Goal: Find specific page/section: Find specific page/section

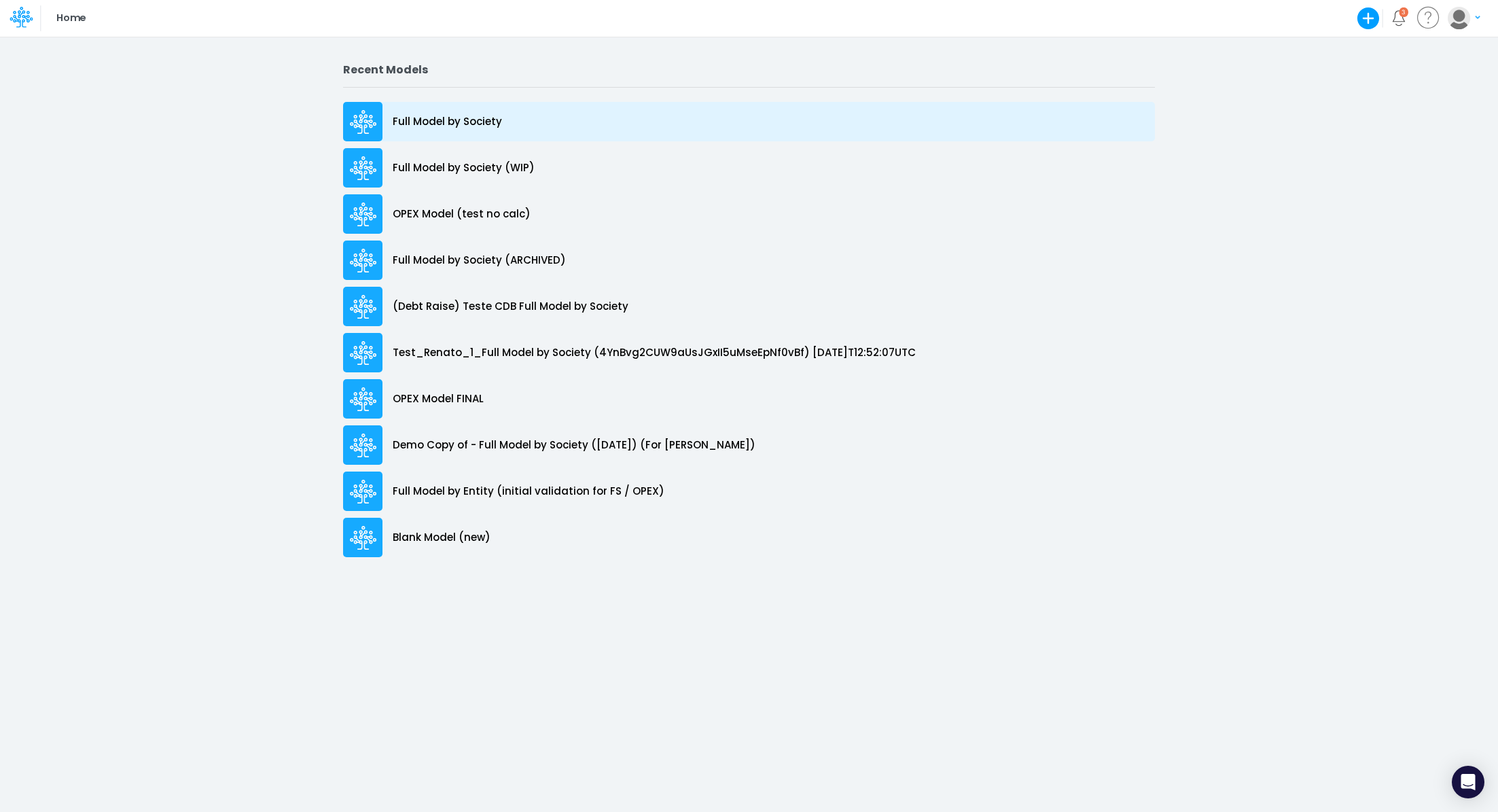
click at [457, 111] on div "Full Model by Society" at bounding box center [749, 121] width 812 height 39
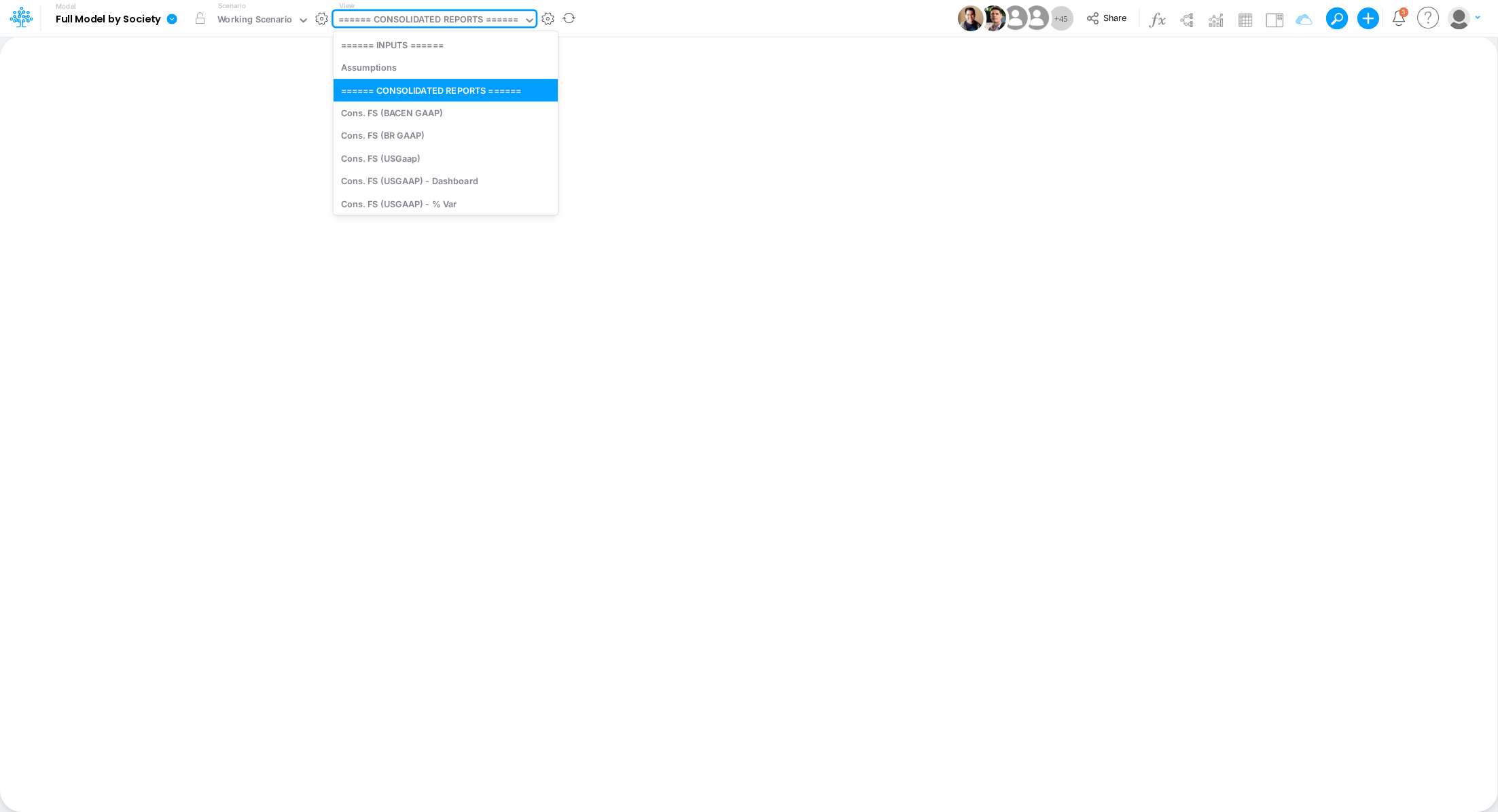
click at [429, 27] on div "====== CONSOLIDATED REPORTS ======" at bounding box center [428, 20] width 181 height 16
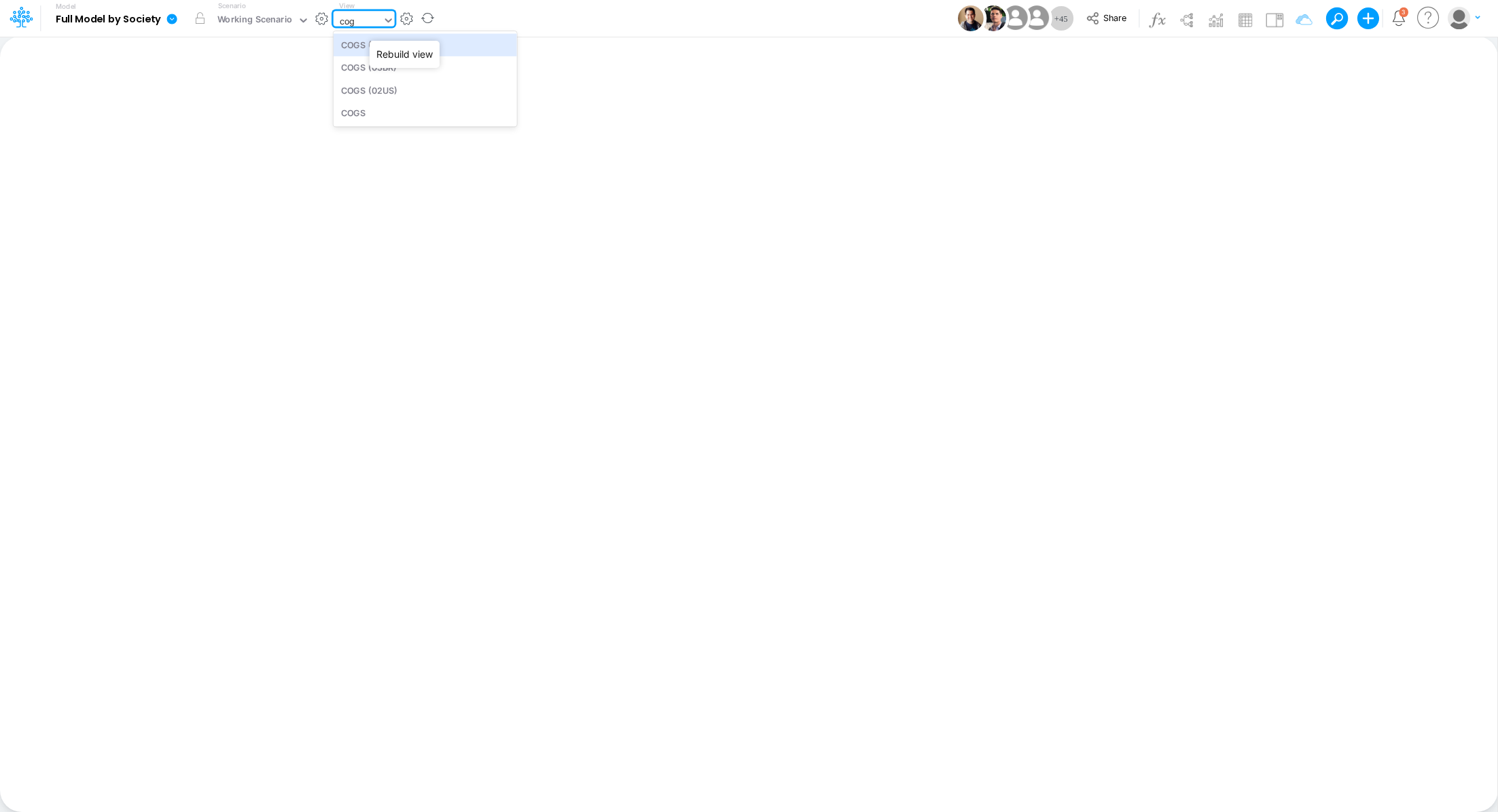
type input "cogs"
click at [378, 119] on div "COGS" at bounding box center [425, 112] width 183 height 22
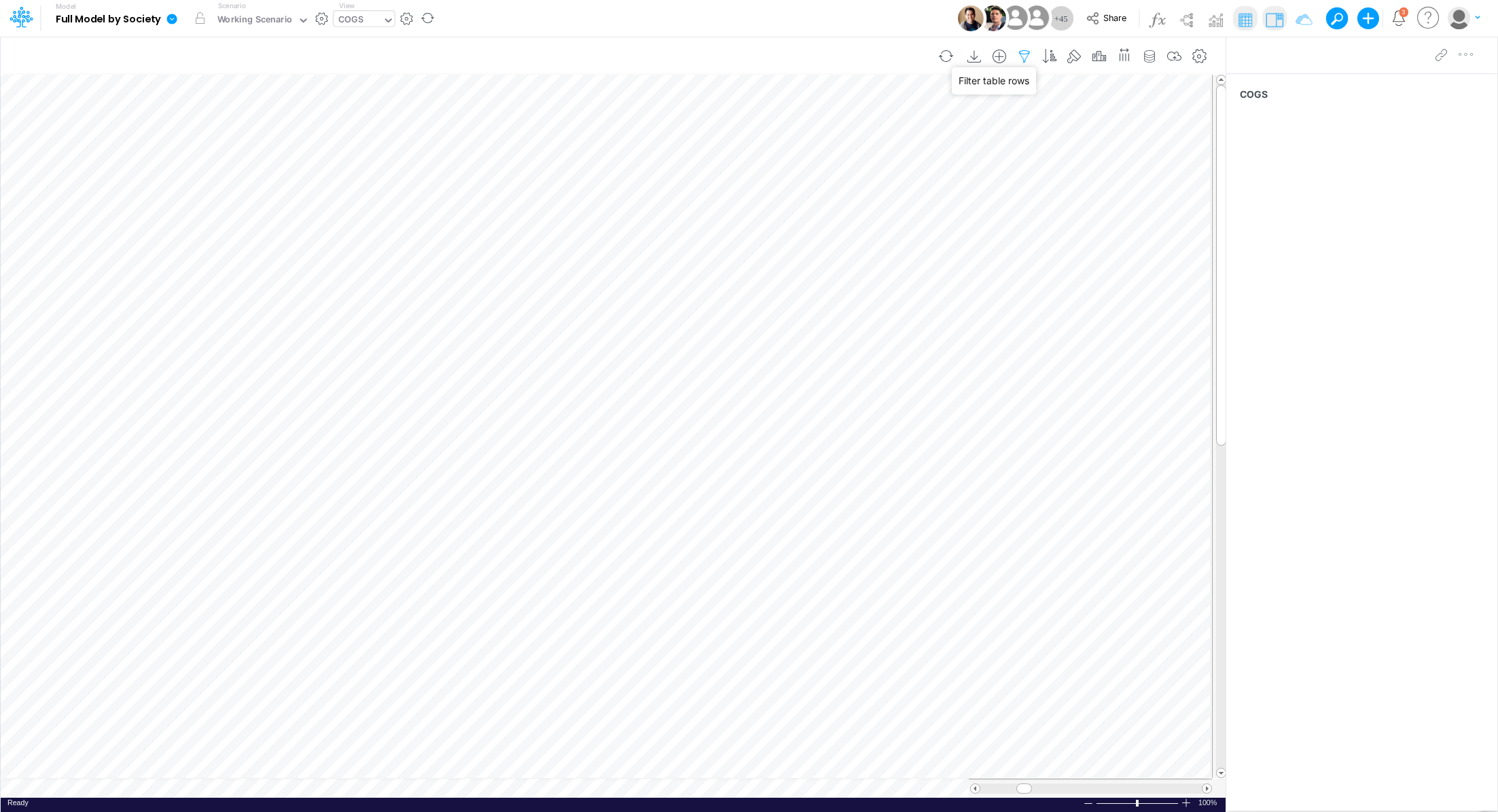
click at [1027, 58] on icon "button" at bounding box center [1024, 57] width 20 height 15
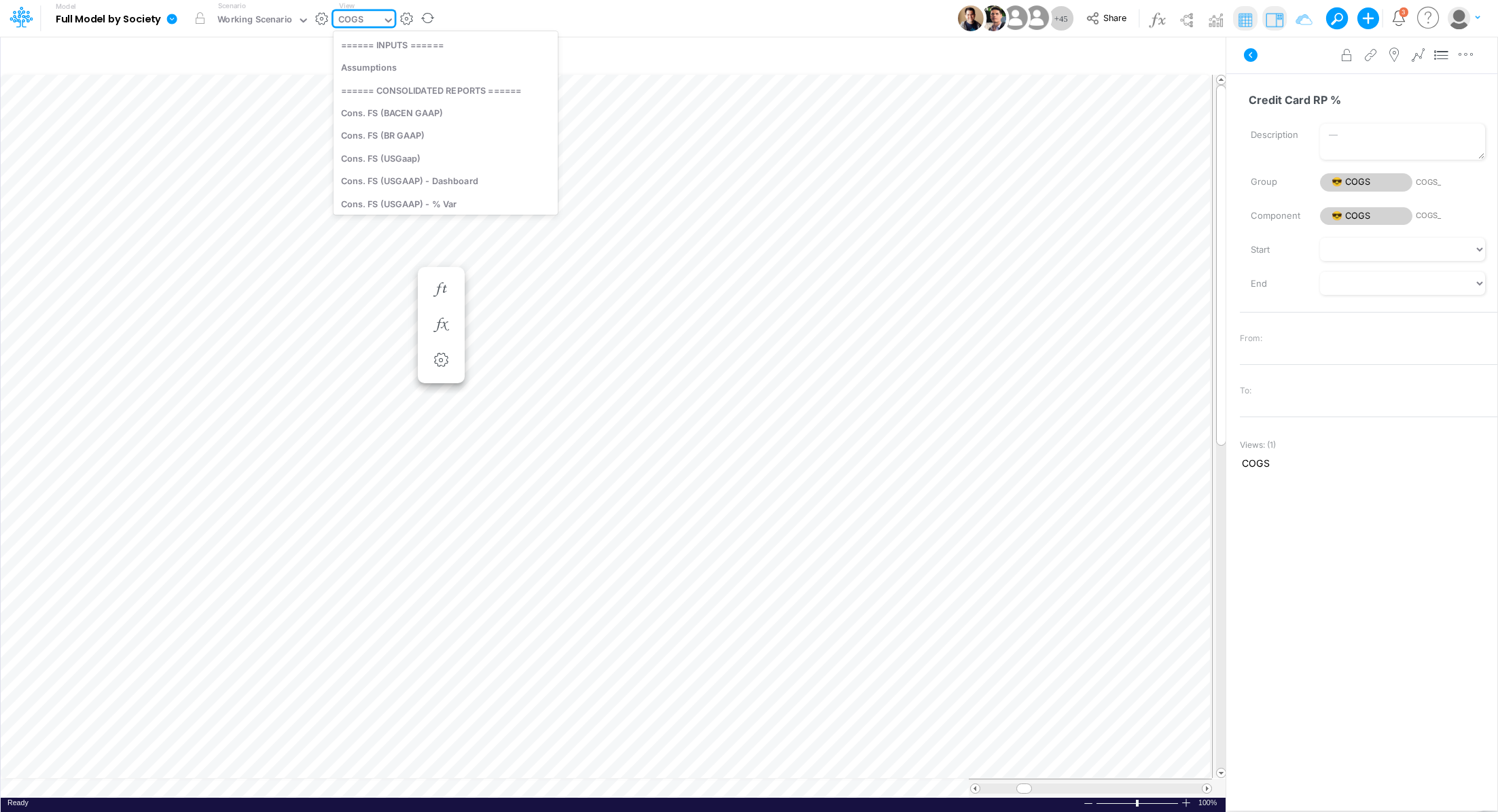
click at [356, 18] on div "COGS" at bounding box center [350, 20] width 25 height 16
type input "01"
click at [474, 201] on div "COGS (01BR)" at bounding box center [446, 203] width 225 height 22
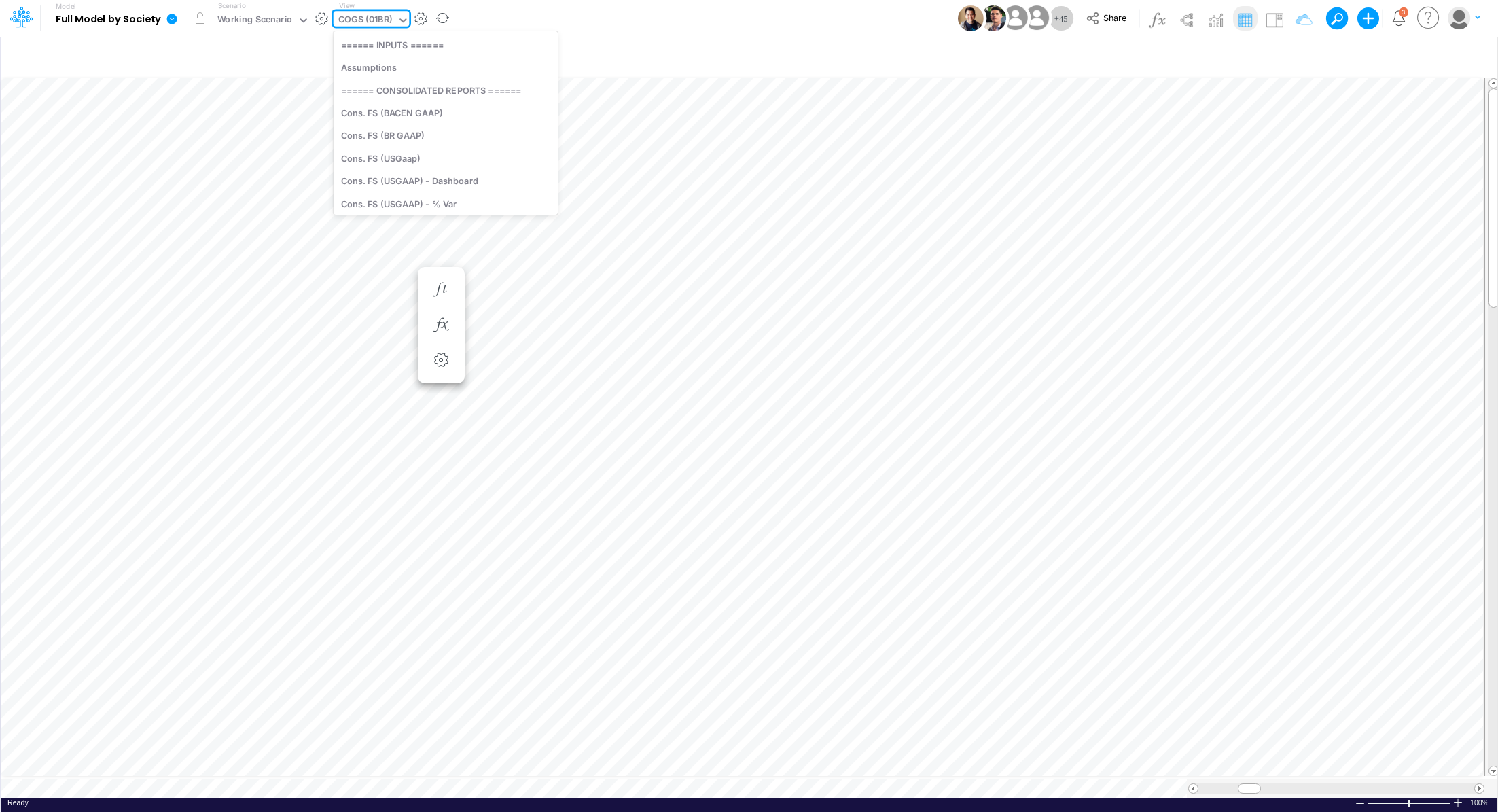
click at [380, 19] on div "COGS (01BR)" at bounding box center [365, 20] width 54 height 16
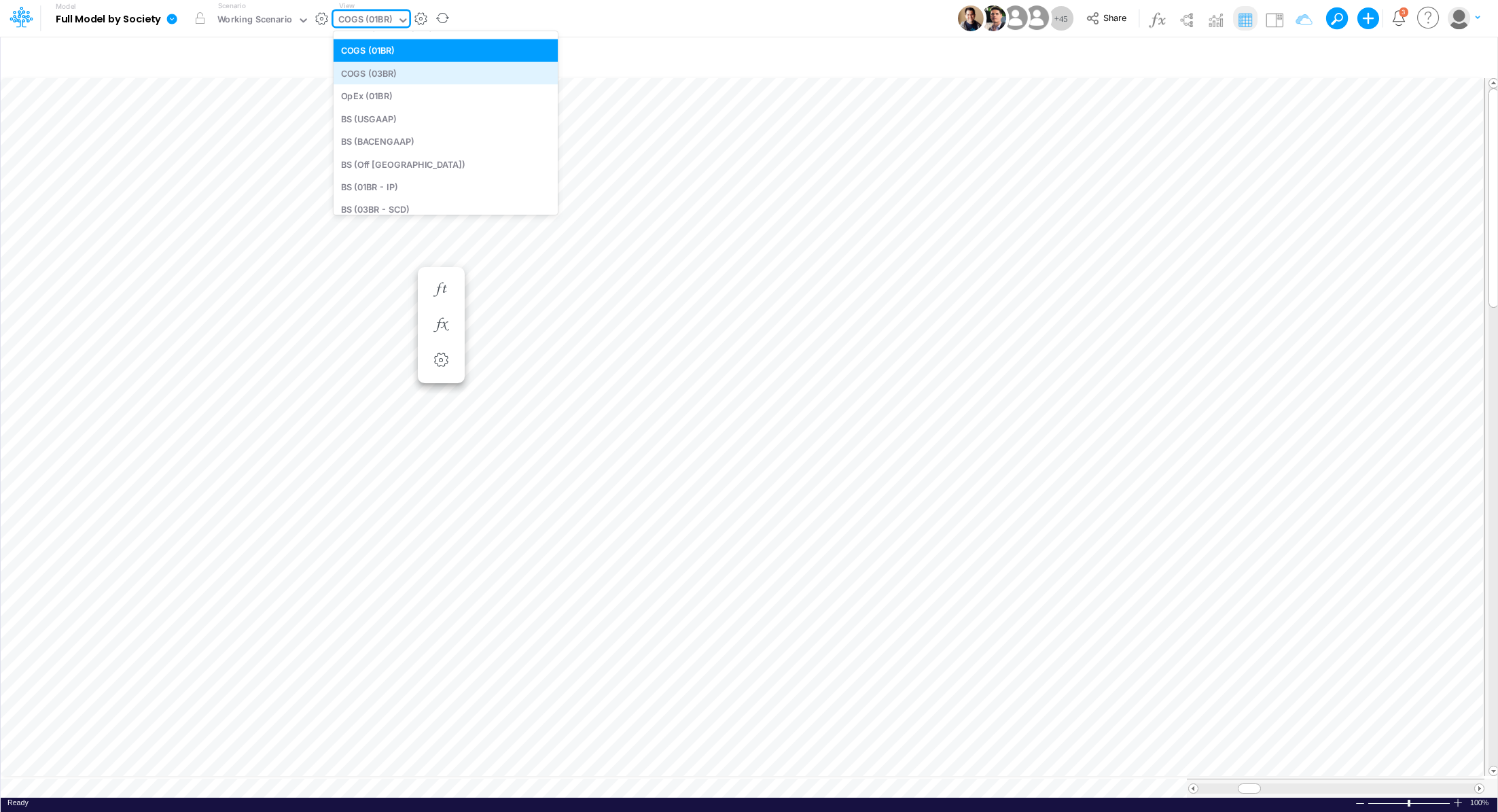
click at [424, 78] on div "COGS (03BR)" at bounding box center [446, 72] width 225 height 22
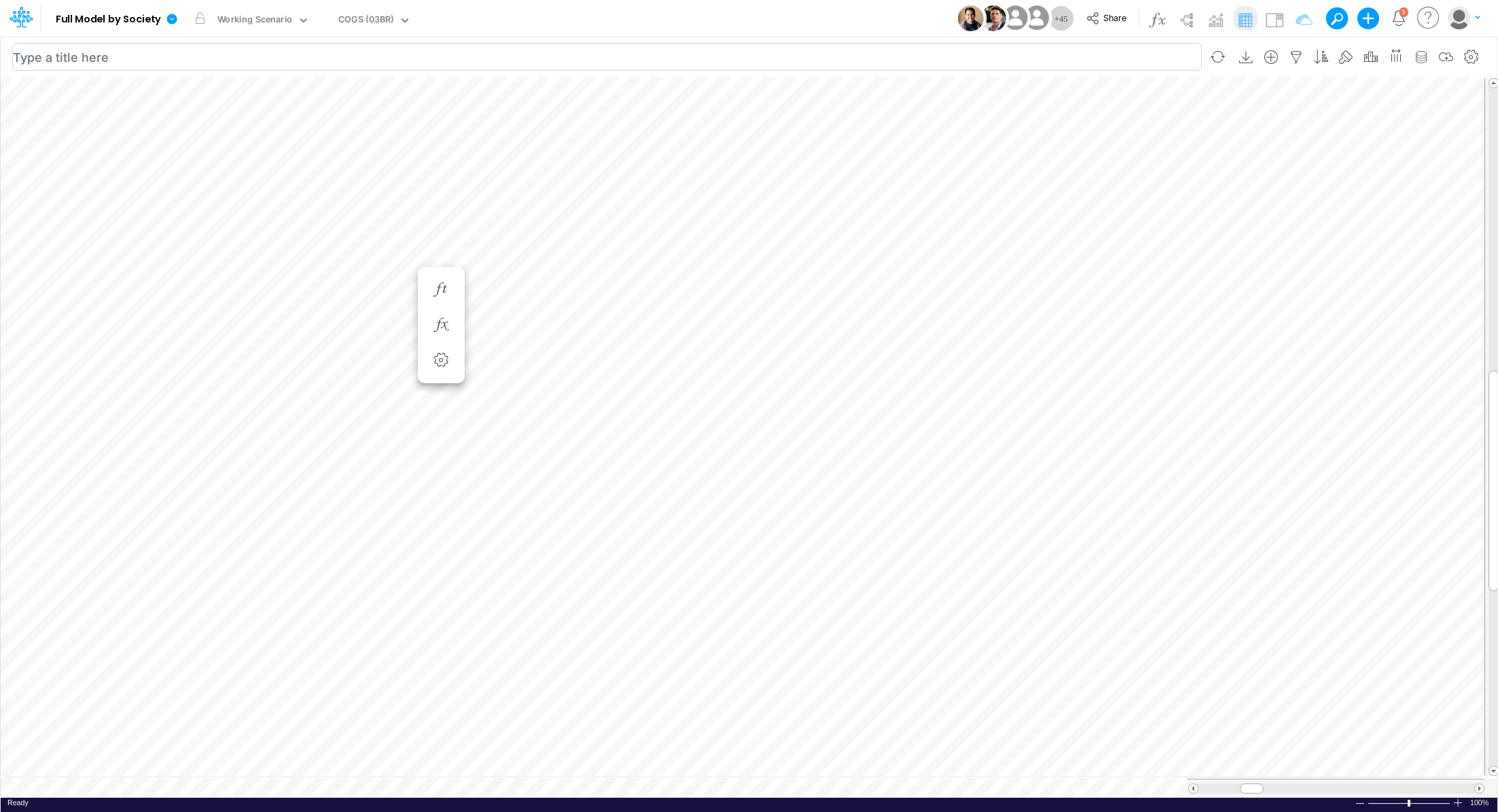
scroll to position [6, 1]
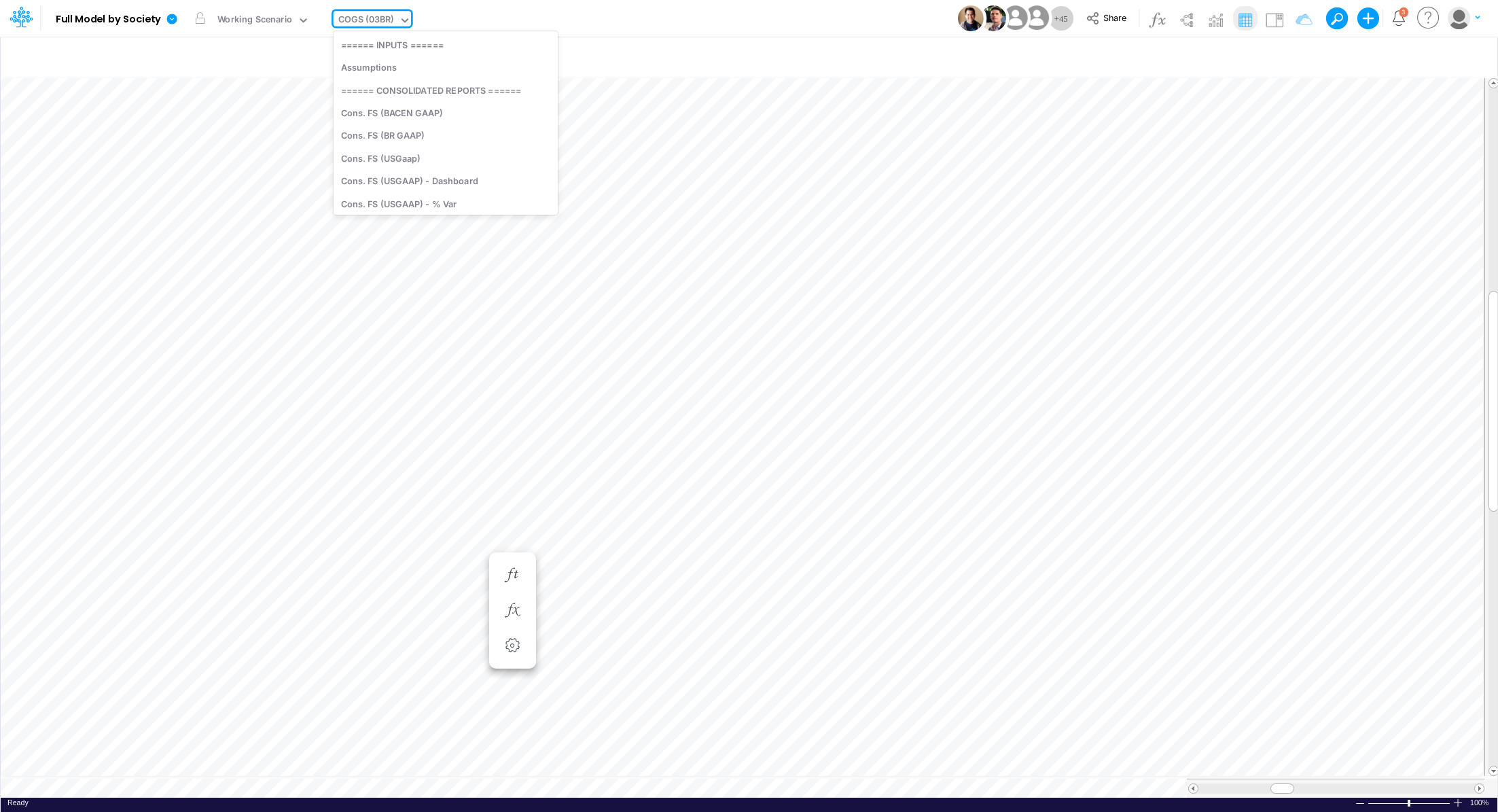
click at [375, 20] on div "COGS (03BR)" at bounding box center [366, 20] width 56 height 16
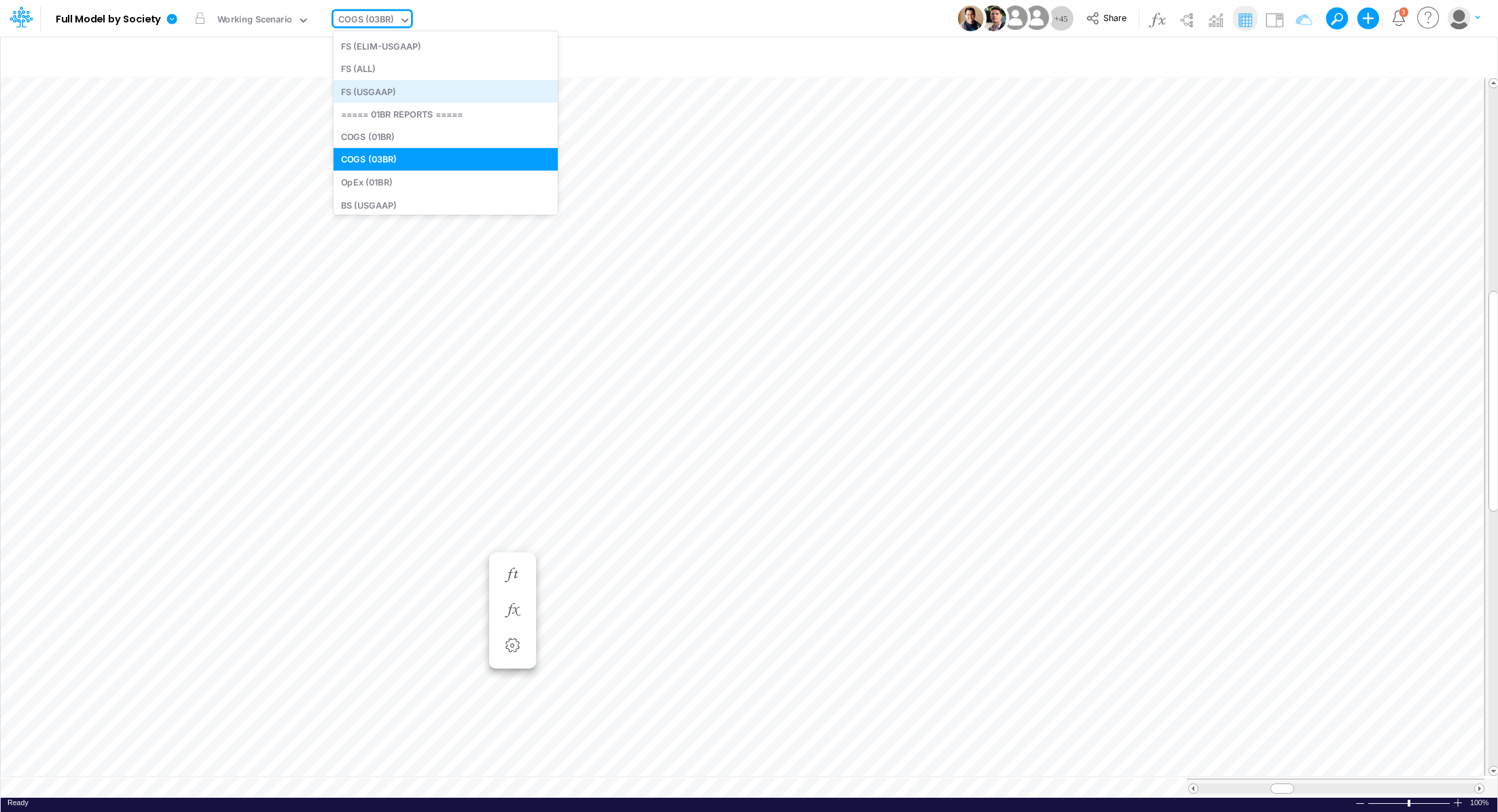
scroll to position [706, 0]
click at [479, 140] on div "COGS (01BR)" at bounding box center [446, 136] width 225 height 22
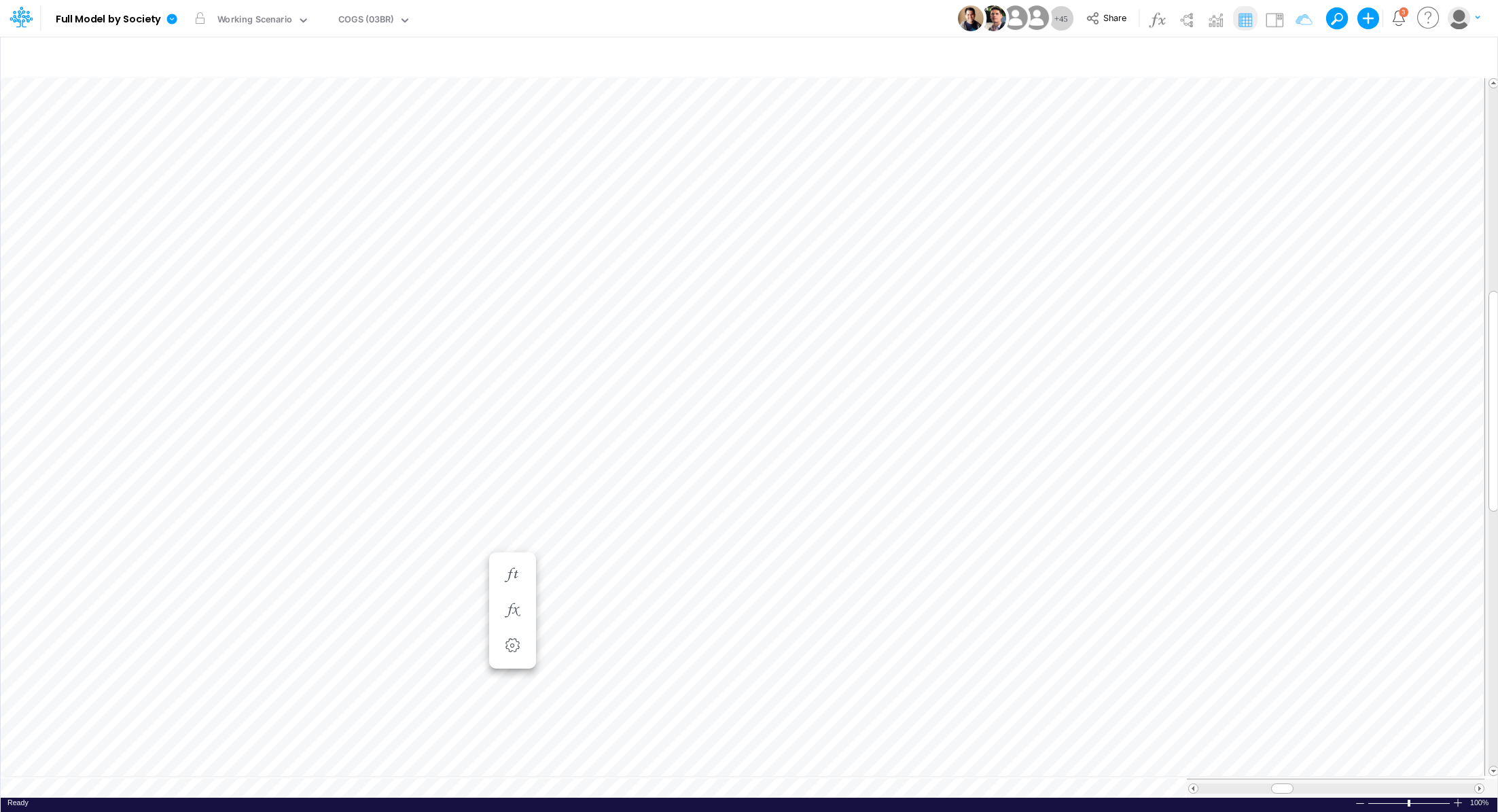
scroll to position [6, 1]
click at [1295, 55] on icon "button" at bounding box center [1296, 58] width 20 height 15
click at [1217, 56] on button "button" at bounding box center [1217, 57] width 32 height 24
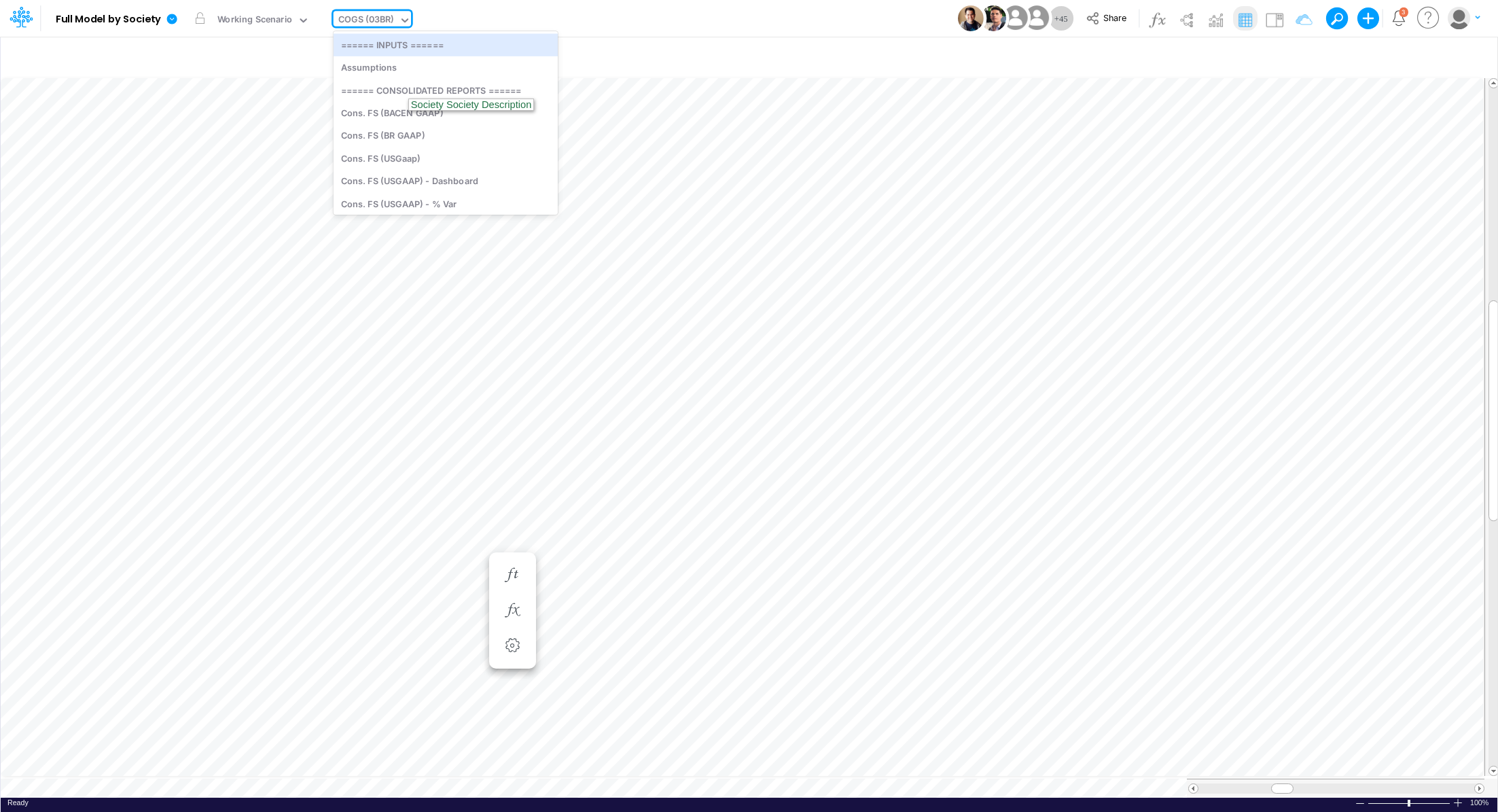
click at [352, 25] on div "COGS (03BR)" at bounding box center [366, 20] width 56 height 16
type input "bs"
click at [444, 155] on div "BS (03BR - SCD)" at bounding box center [425, 158] width 183 height 22
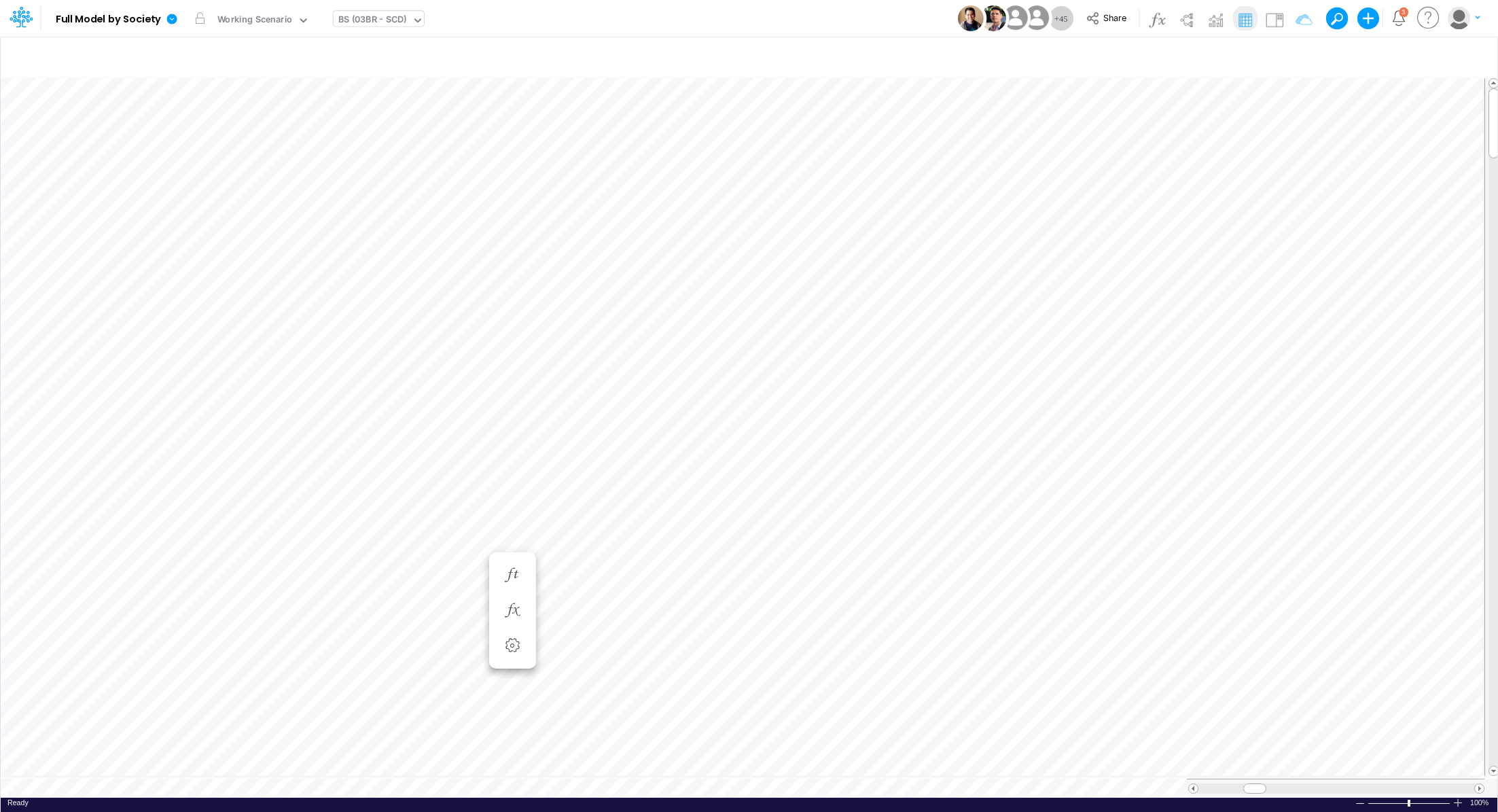
scroll to position [6, 1]
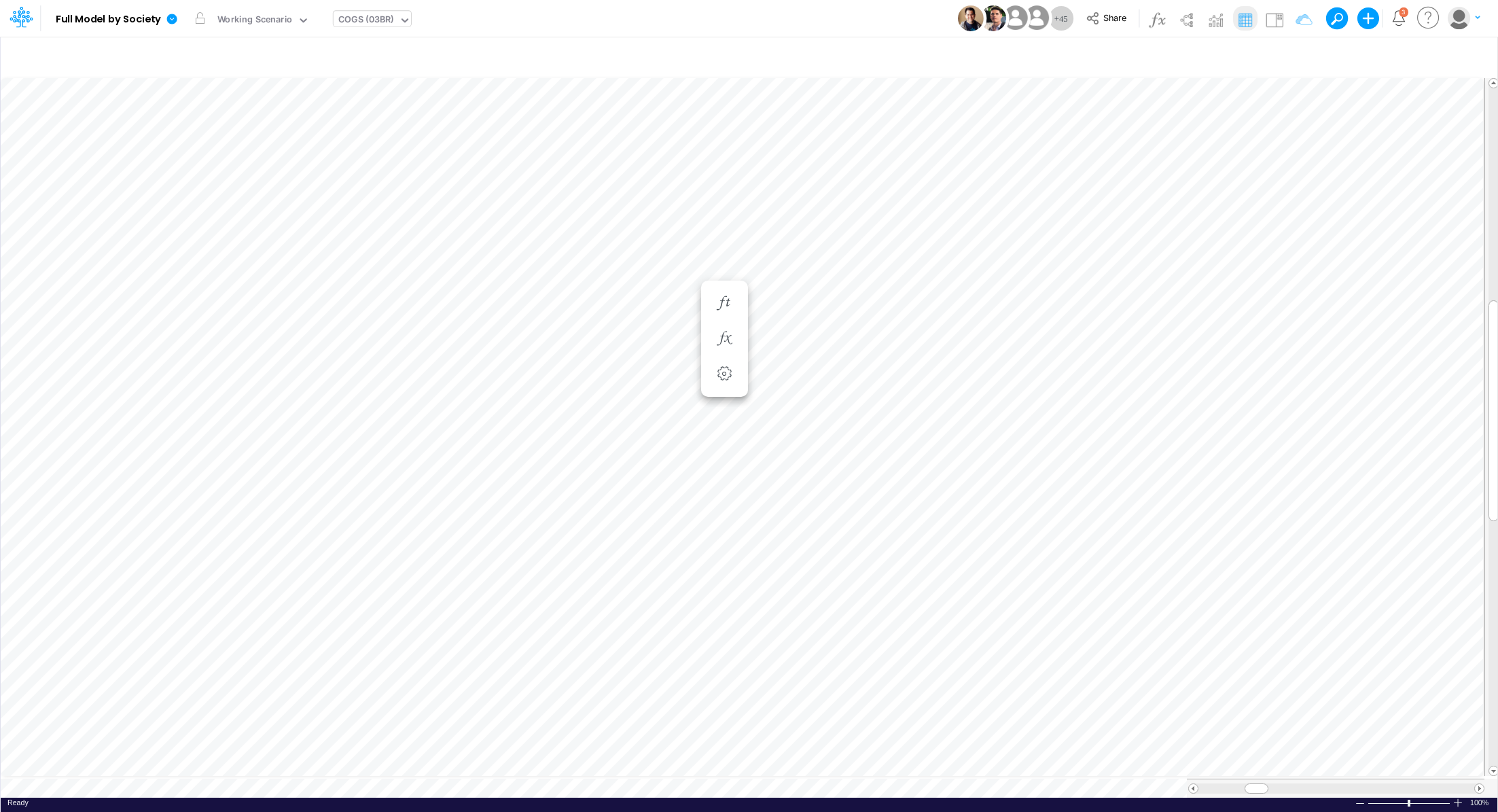
scroll to position [6, 1]
click at [742, 316] on li "CDB Payable ST =" at bounding box center [724, 303] width 47 height 36
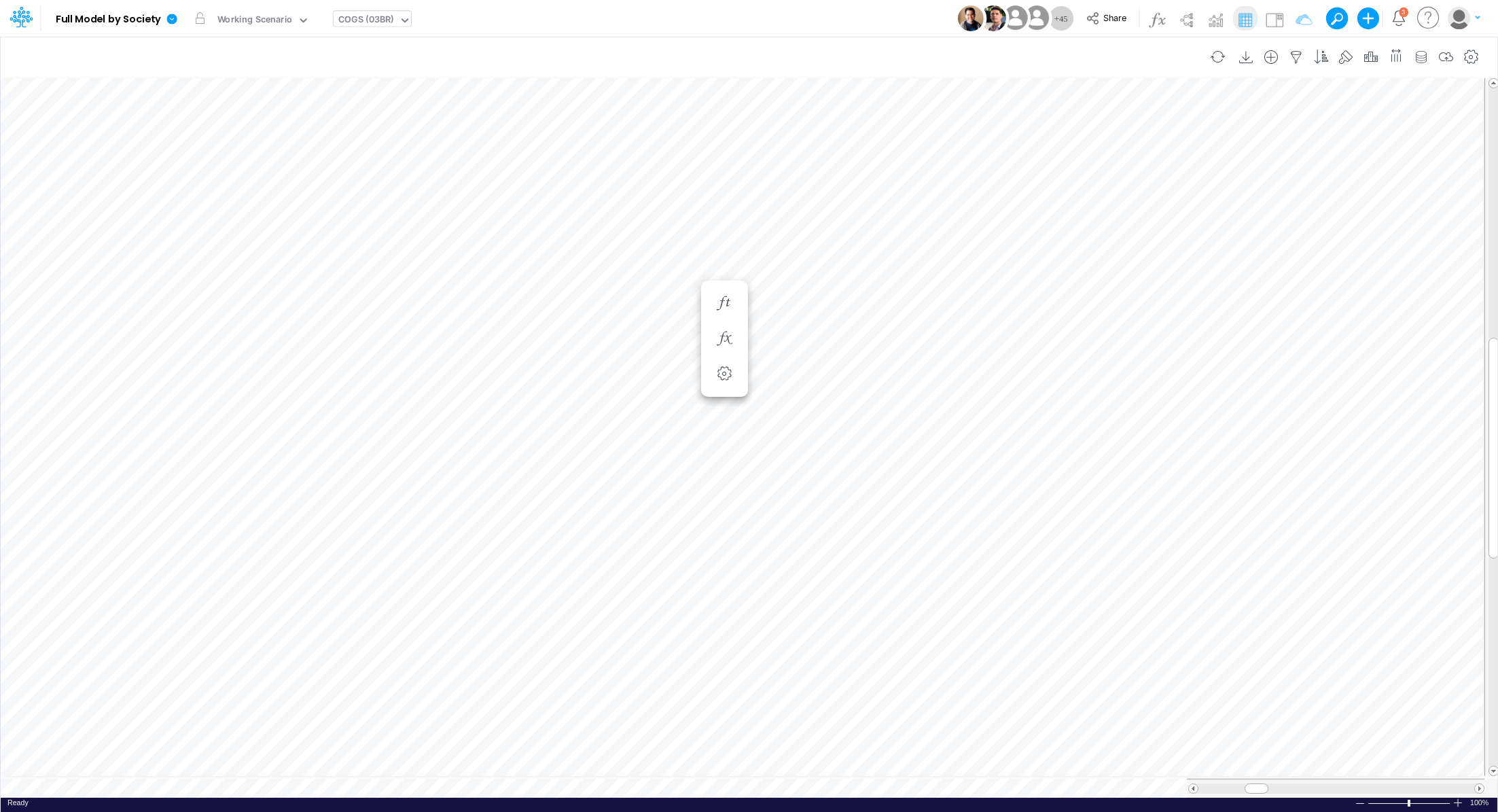
scroll to position [6, 1]
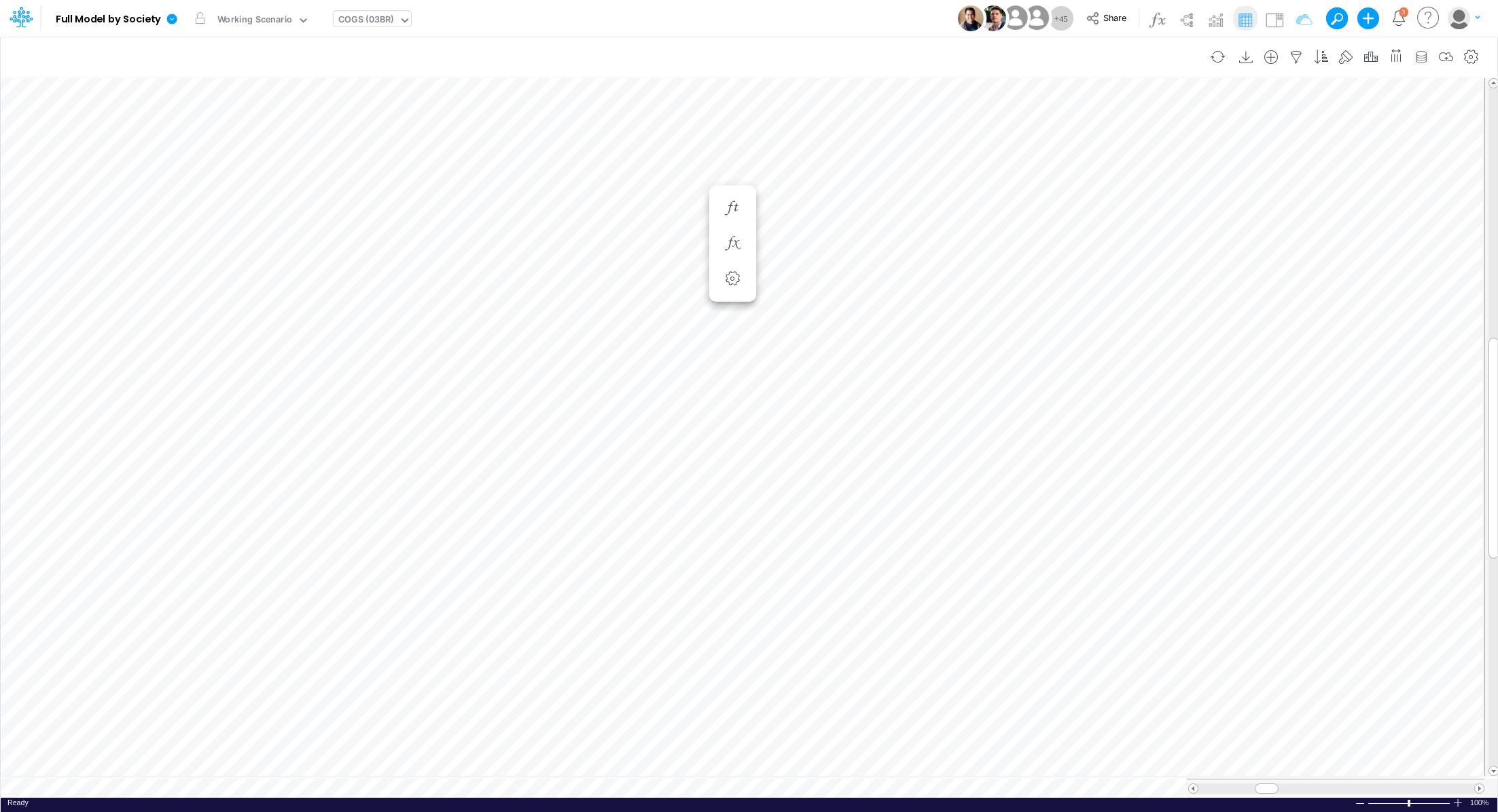
scroll to position [6, 1]
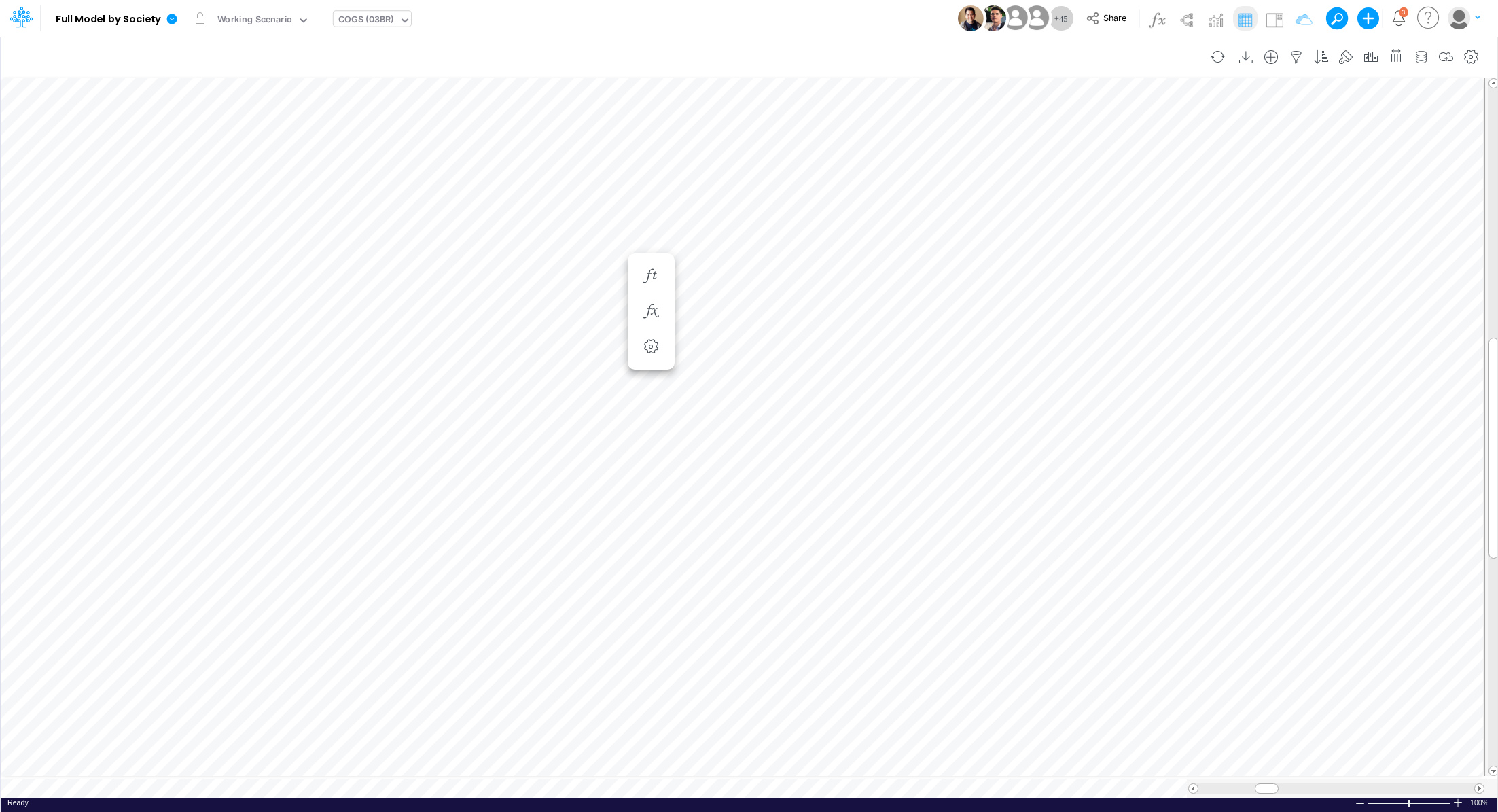
scroll to position [6, 1]
